Goal: Information Seeking & Learning: Learn about a topic

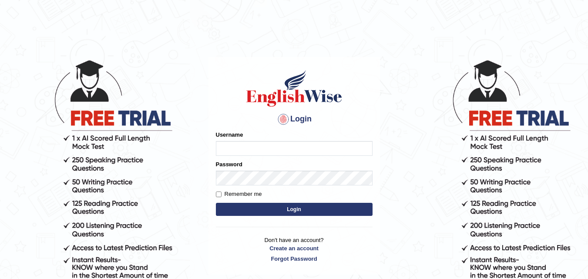
type input "Akriti_Rasaili"
click at [310, 206] on button "Login" at bounding box center [294, 209] width 157 height 13
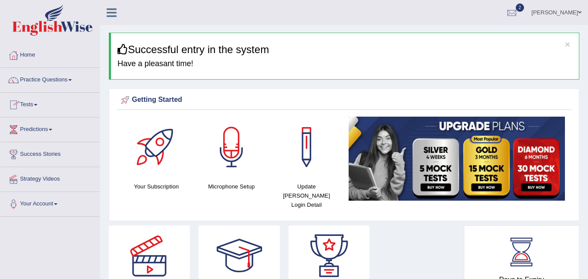
click at [34, 103] on link "Tests" at bounding box center [49, 104] width 99 height 22
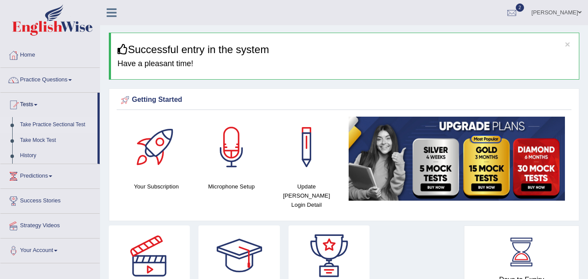
click at [50, 123] on link "Take Practice Sectional Test" at bounding box center [56, 125] width 81 height 16
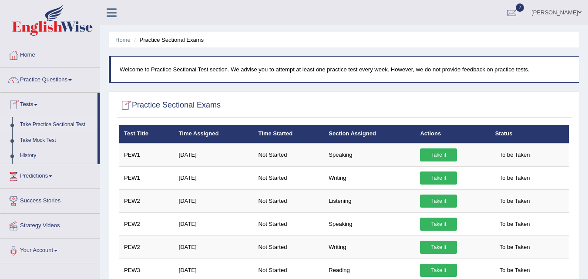
click at [65, 125] on link "Take Practice Sectional Test" at bounding box center [56, 125] width 81 height 16
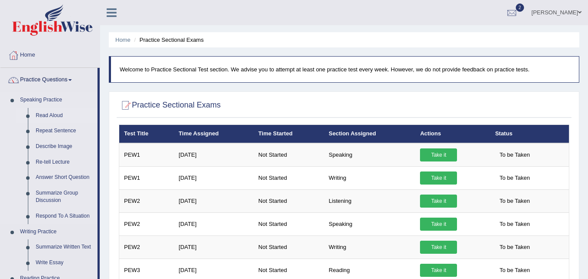
click at [56, 114] on link "Read Aloud" at bounding box center [65, 116] width 66 height 16
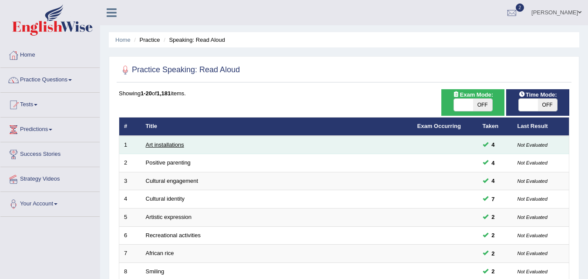
click at [175, 146] on link "Art installations" at bounding box center [165, 144] width 38 height 7
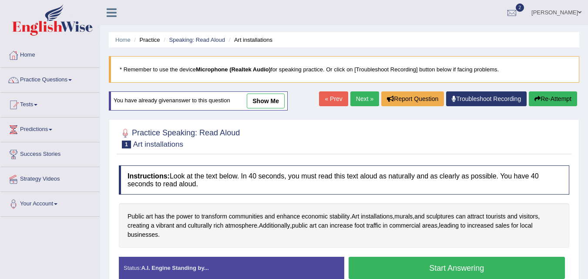
scroll to position [137, 0]
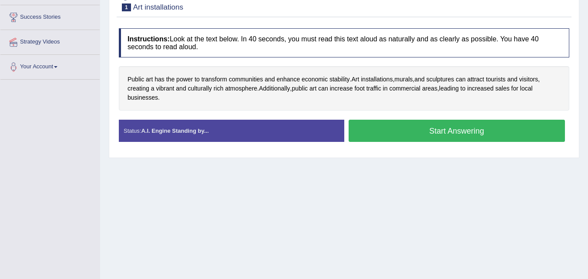
click at [427, 127] on button "Start Answering" at bounding box center [457, 131] width 217 height 22
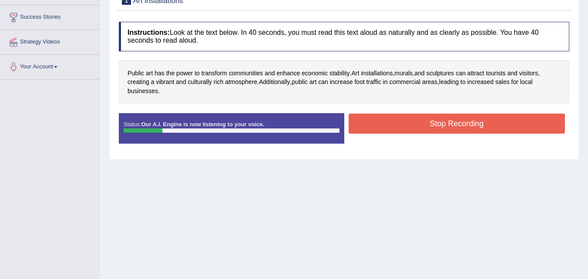
click at [426, 131] on button "Stop Recording" at bounding box center [457, 124] width 217 height 20
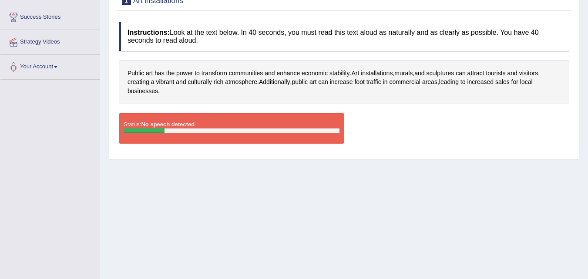
scroll to position [178, 0]
